Goal: Find specific page/section: Find specific page/section

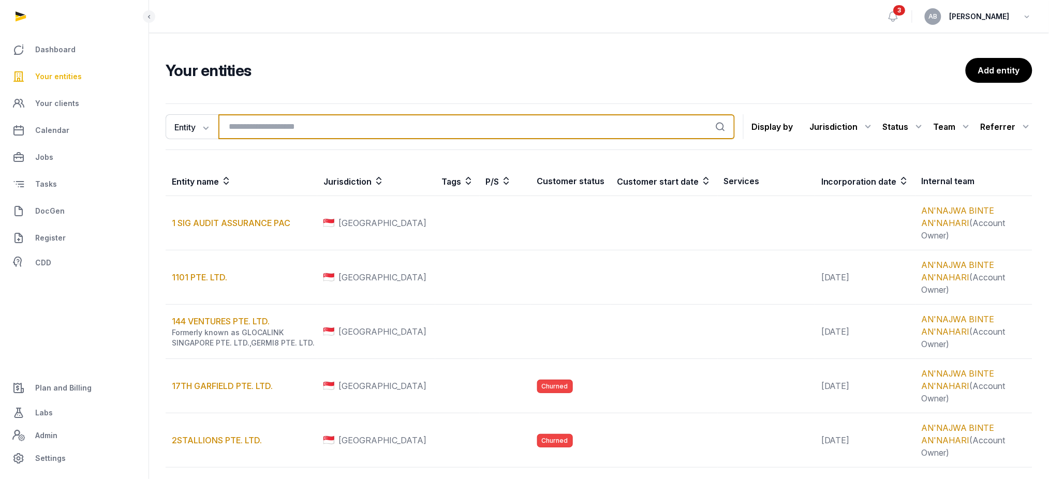
click at [322, 119] on input "search" at bounding box center [476, 126] width 517 height 25
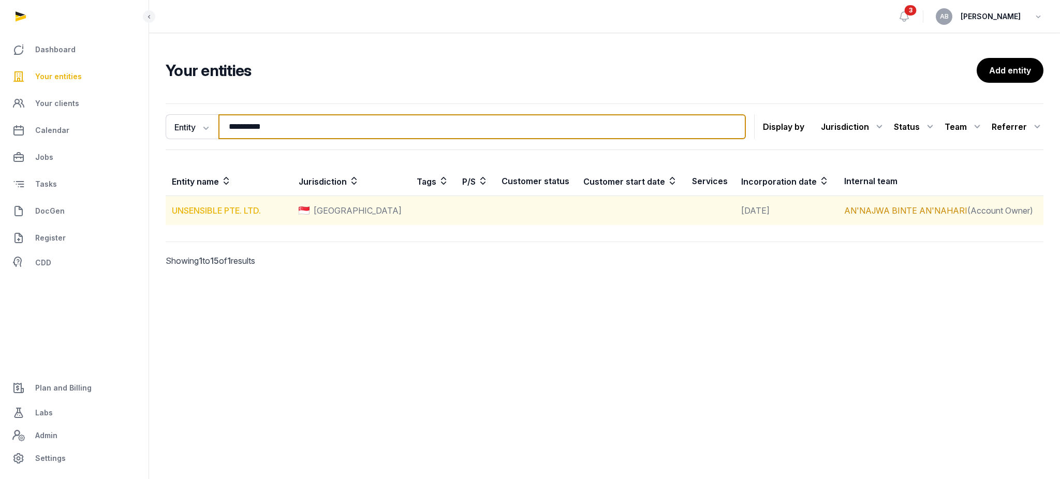
type input "**********"
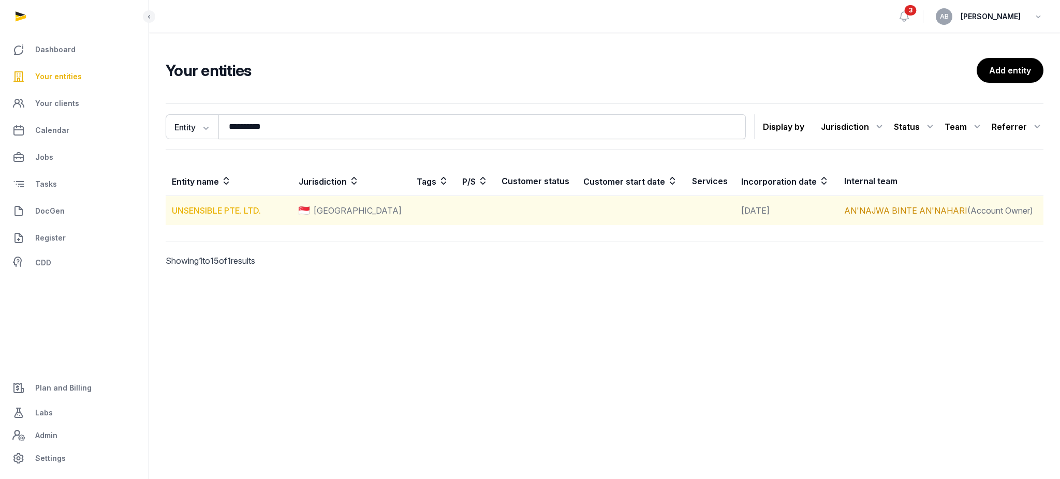
click at [212, 212] on link "UNSENSIBLE PTE. LTD." at bounding box center [216, 210] width 89 height 10
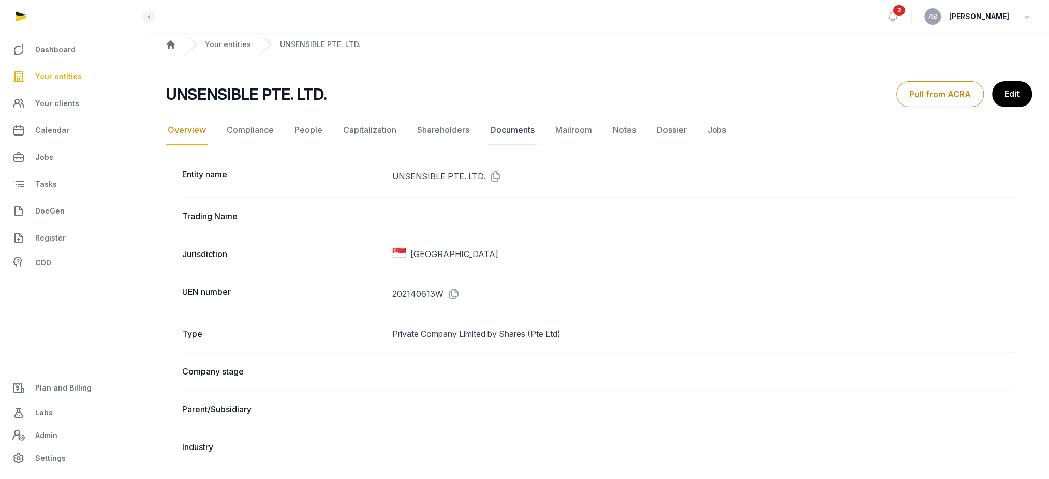
click at [506, 130] on link "Documents" at bounding box center [512, 130] width 49 height 30
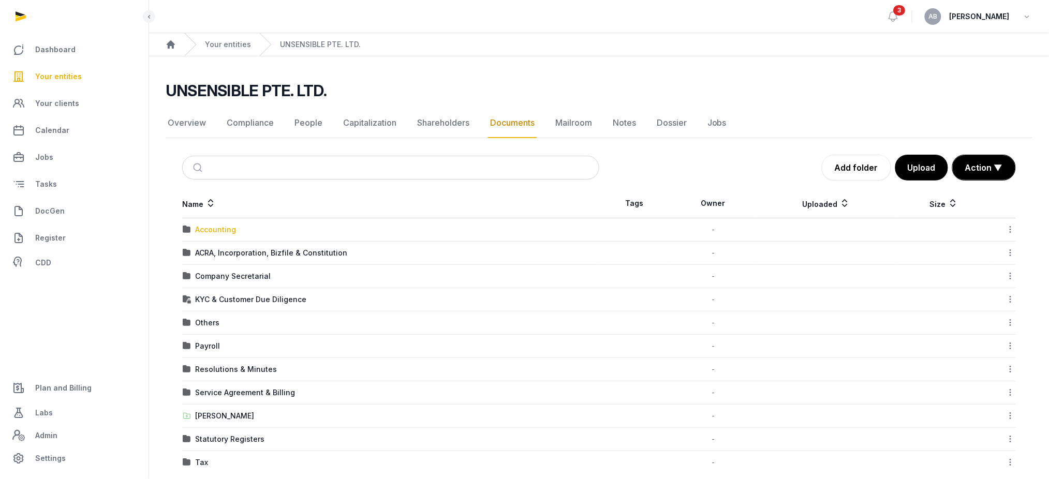
click at [213, 231] on div "Accounting" at bounding box center [215, 230] width 41 height 10
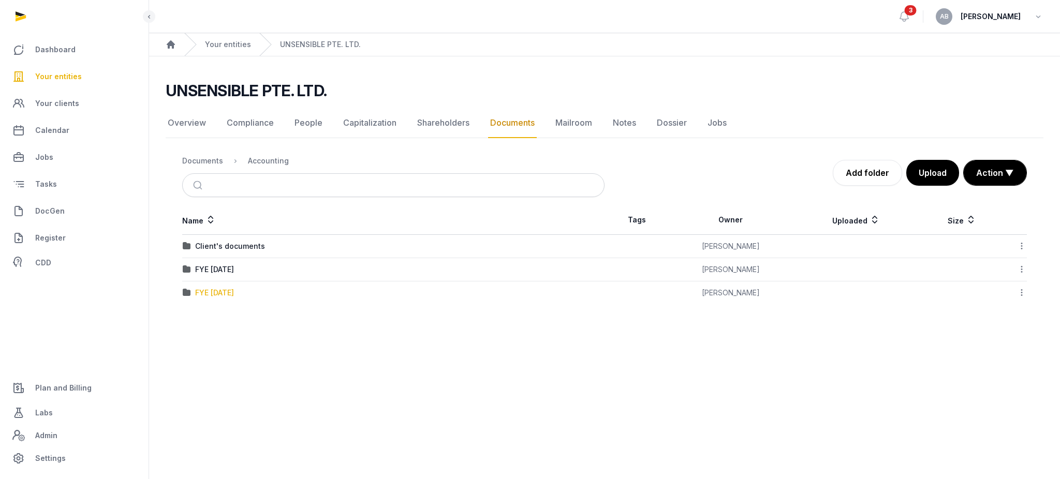
click at [208, 295] on div "FYE [DATE]" at bounding box center [214, 293] width 39 height 10
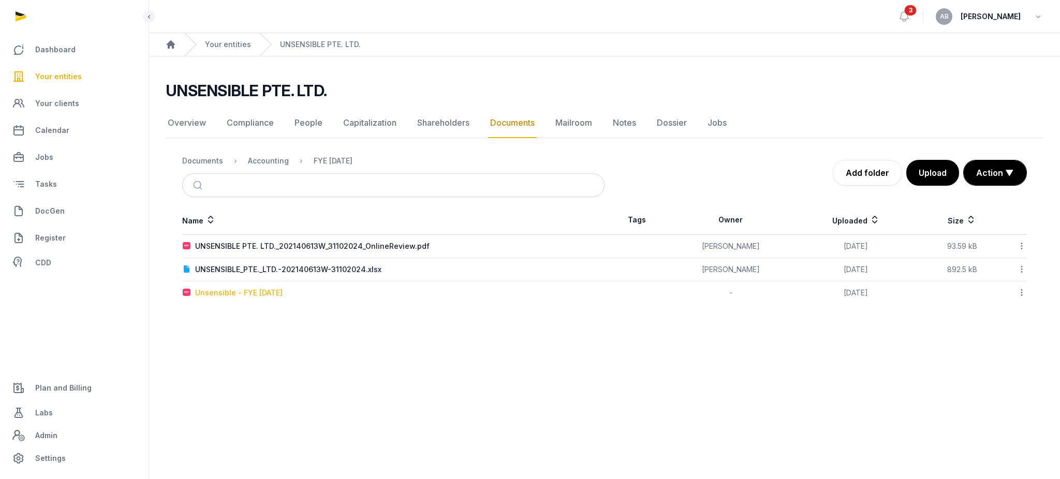
click at [237, 293] on div "Unsensible - FYE [DATE]" at bounding box center [238, 293] width 87 height 10
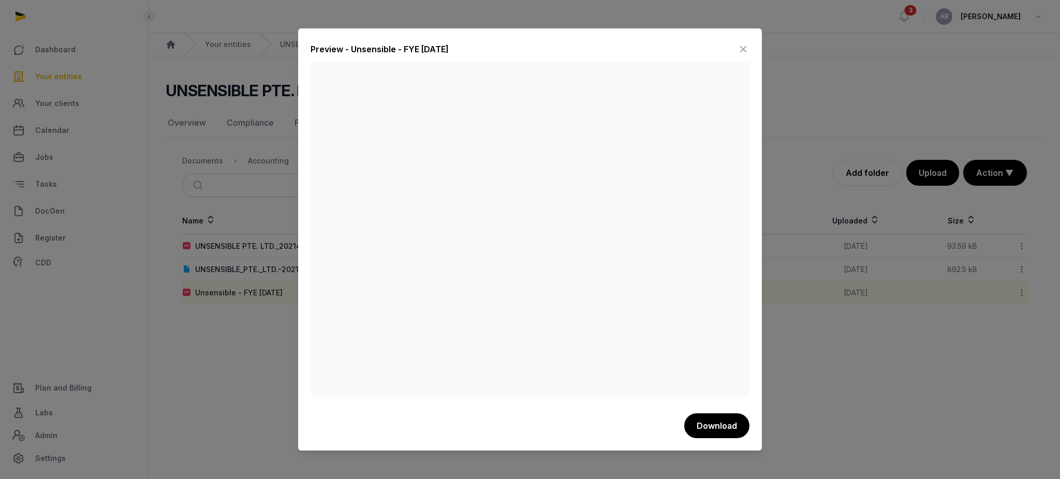
click at [745, 44] on icon at bounding box center [743, 49] width 12 height 17
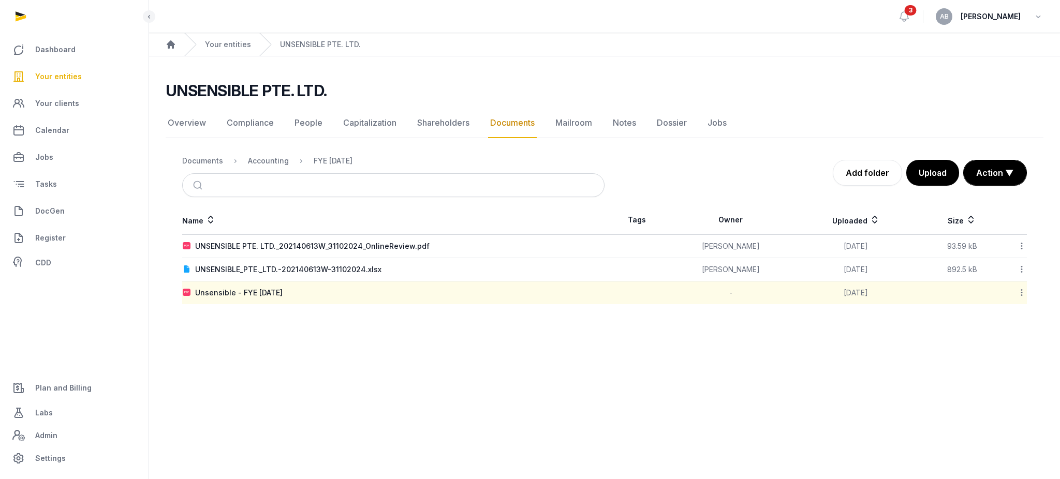
click at [628, 88] on div "UNSENSIBLE PTE. LTD." at bounding box center [601, 90] width 870 height 19
